Goal: Book appointment/travel/reservation

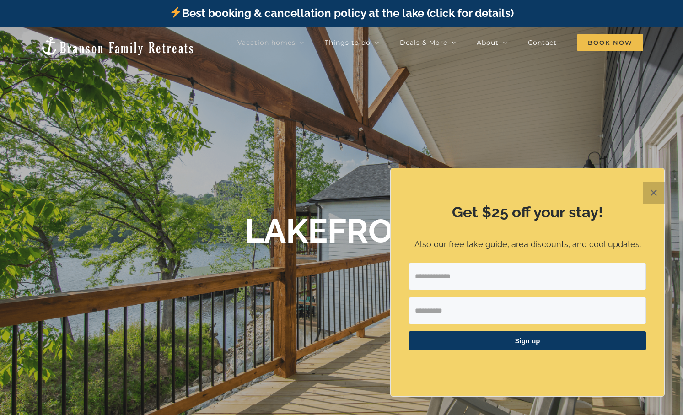
click at [651, 191] on button "✕" at bounding box center [654, 193] width 22 height 22
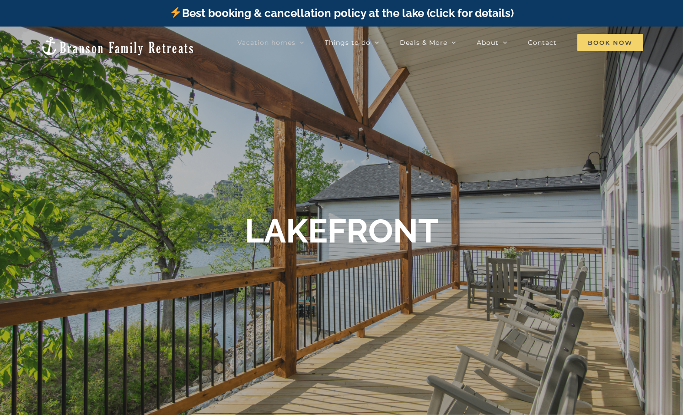
click at [613, 40] on span "Book Now" at bounding box center [610, 42] width 66 height 17
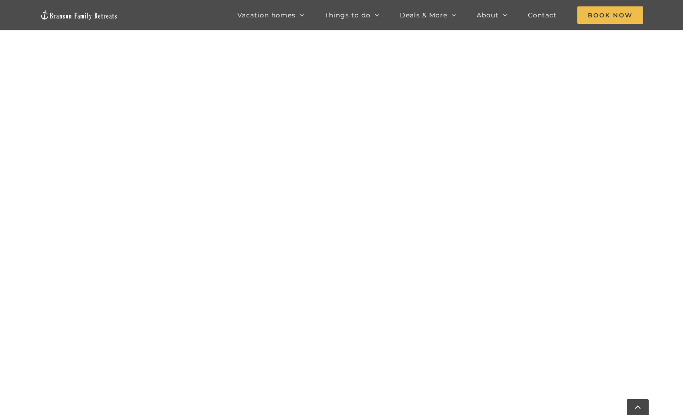
scroll to position [918, 0]
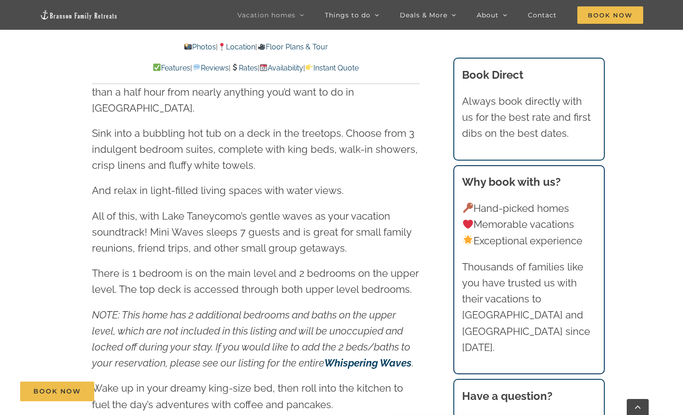
scroll to position [1052, 0]
